Goal: Navigation & Orientation: Find specific page/section

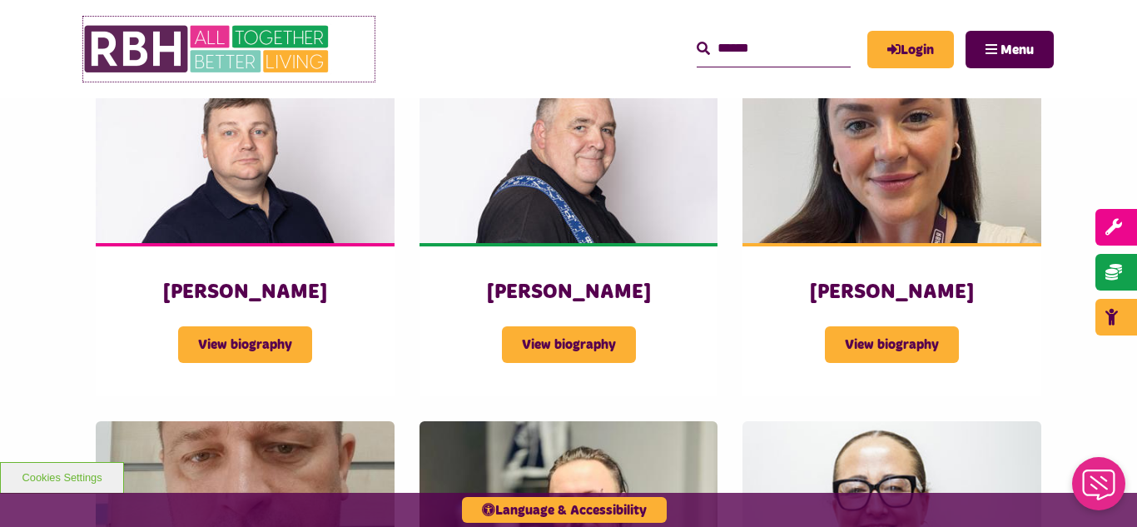
click at [201, 62] on img at bounding box center [208, 49] width 250 height 65
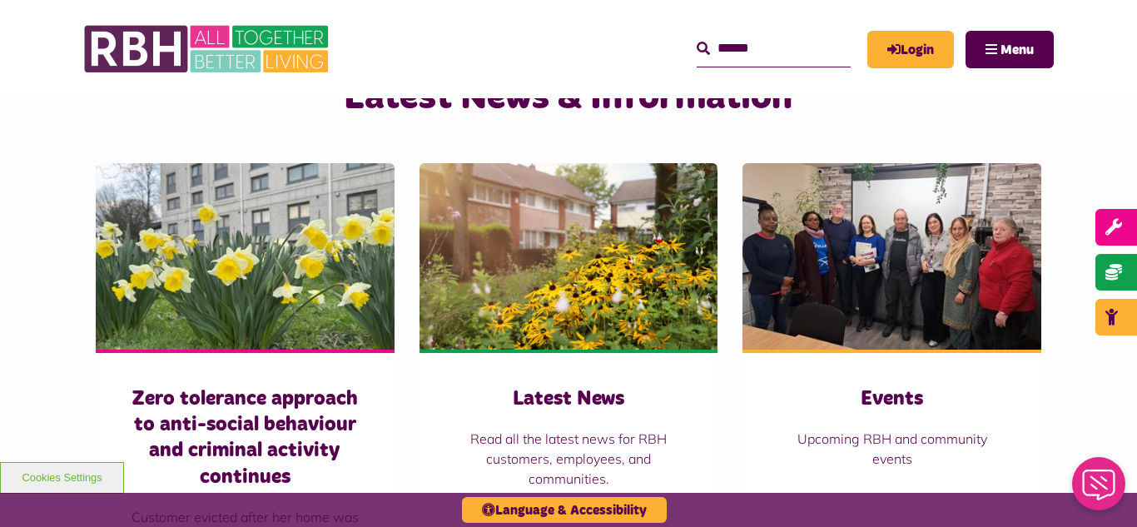
scroll to position [1099, 0]
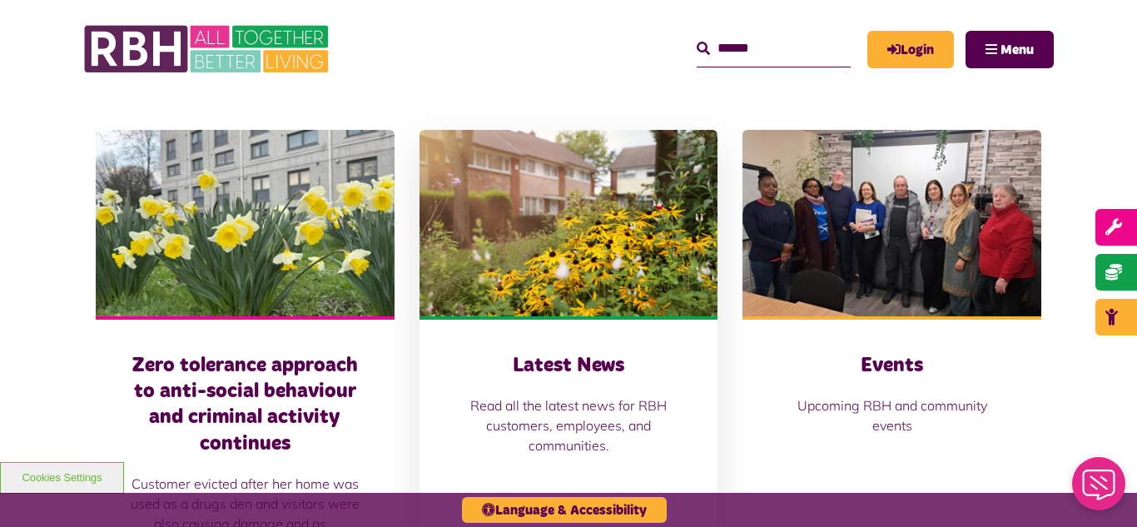
click at [527, 276] on img at bounding box center [569, 223] width 299 height 186
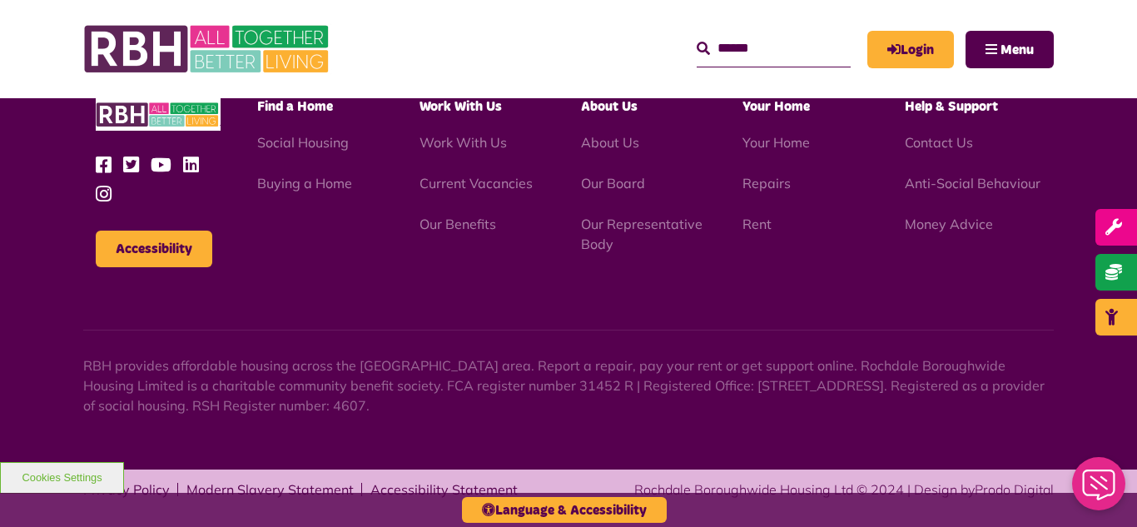
scroll to position [1812, 0]
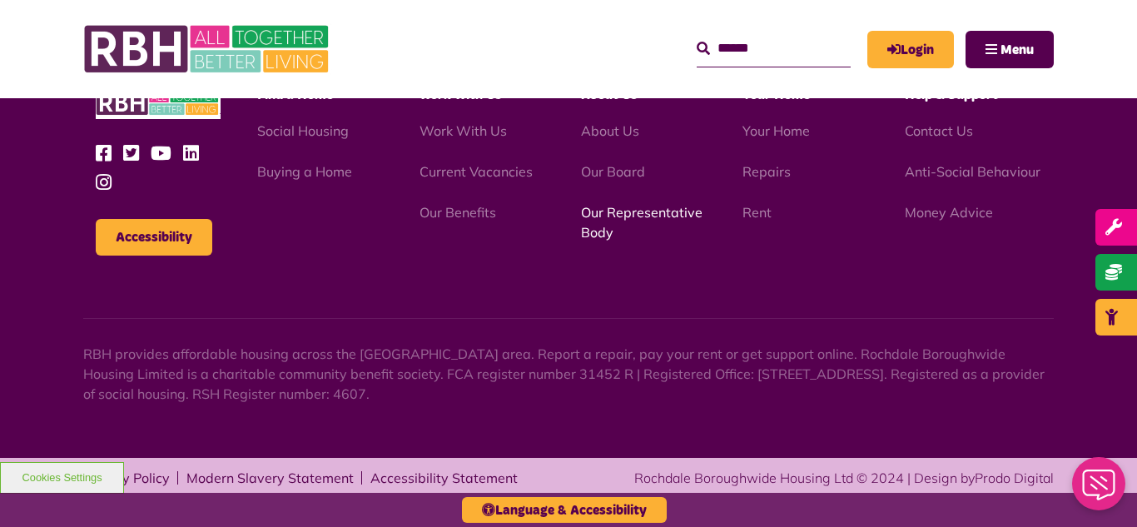
click at [645, 213] on link "Our Representative Body" at bounding box center [642, 222] width 122 height 37
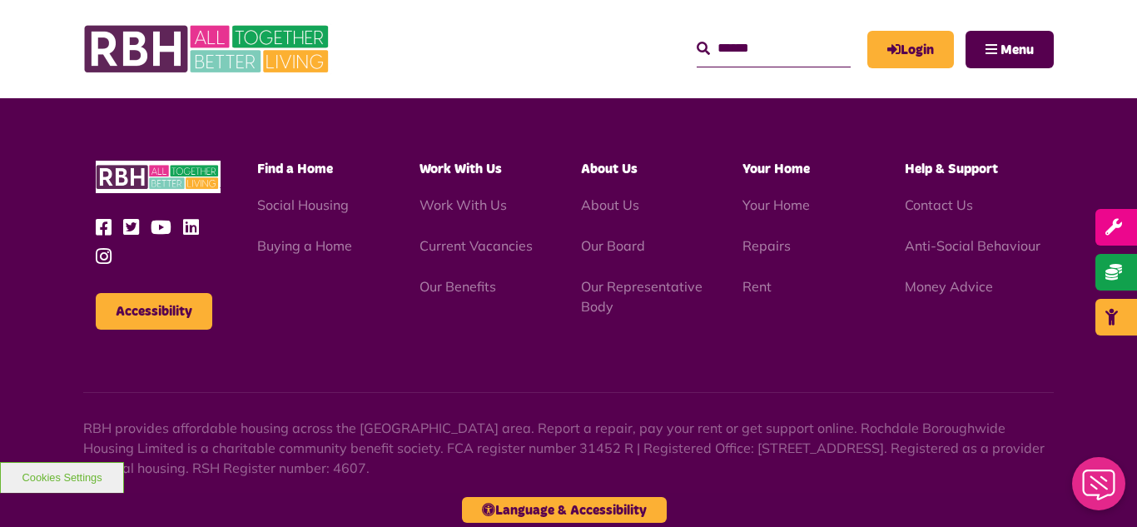
scroll to position [4833, 0]
